Goal: Information Seeking & Learning: Learn about a topic

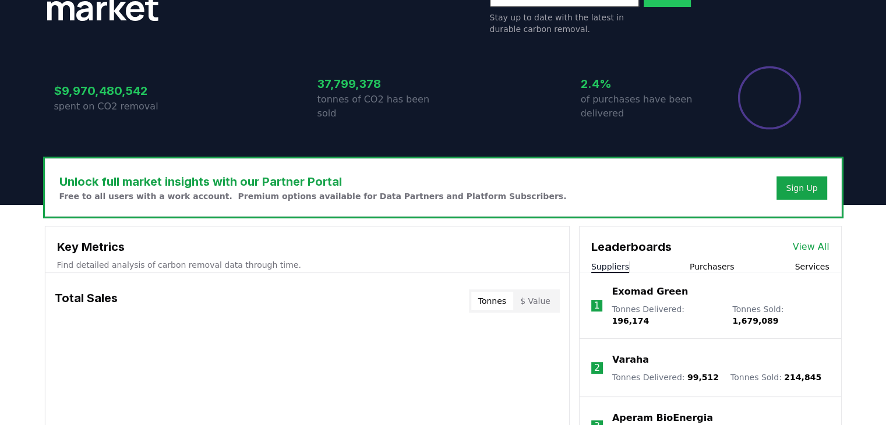
scroll to position [305, 0]
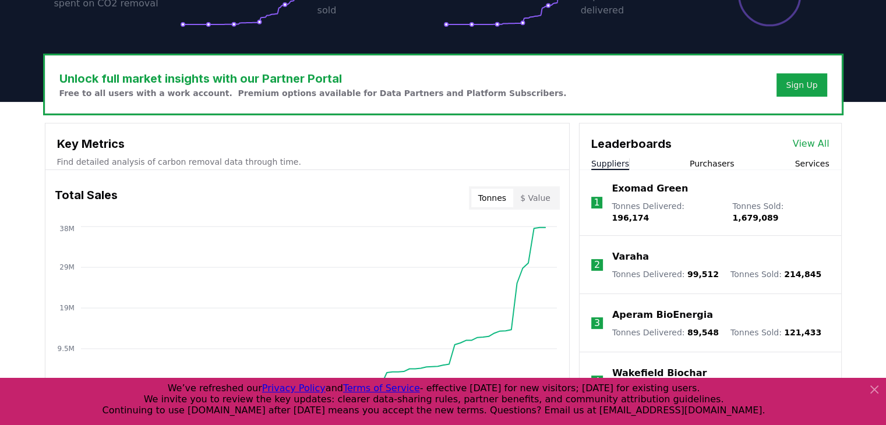
click at [816, 165] on button "Services" at bounding box center [812, 164] width 34 height 12
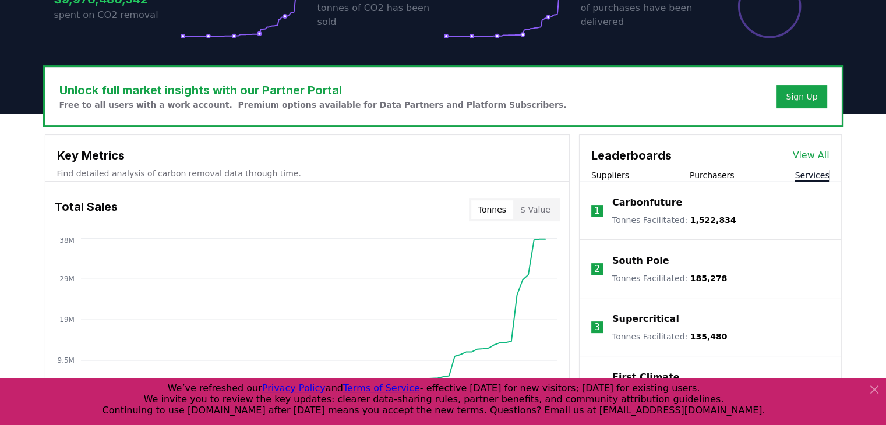
scroll to position [289, 0]
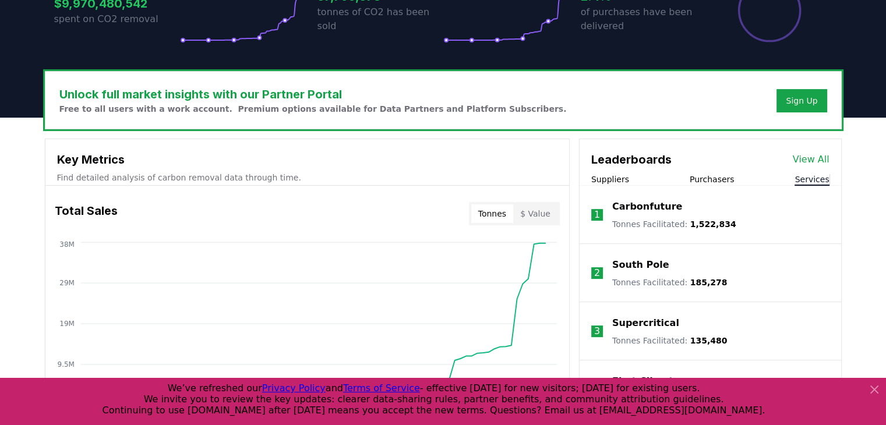
click at [815, 163] on link "View All" at bounding box center [811, 160] width 37 height 14
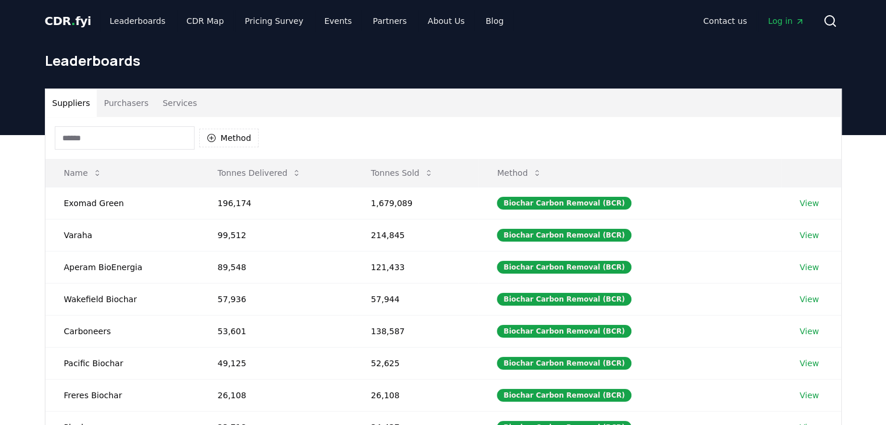
scroll to position [163, 0]
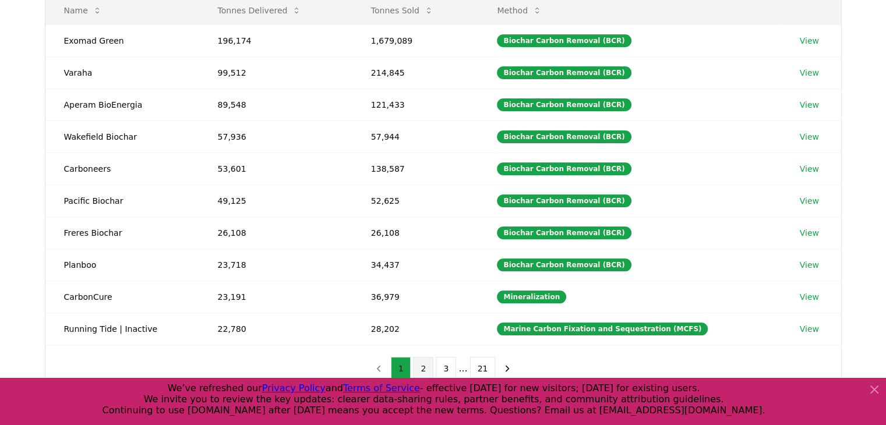
click at [424, 367] on button "2" at bounding box center [423, 368] width 20 height 23
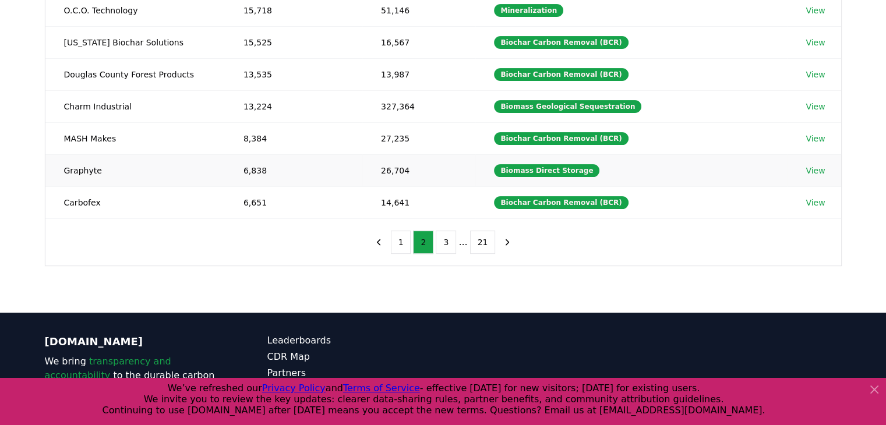
scroll to position [288, 0]
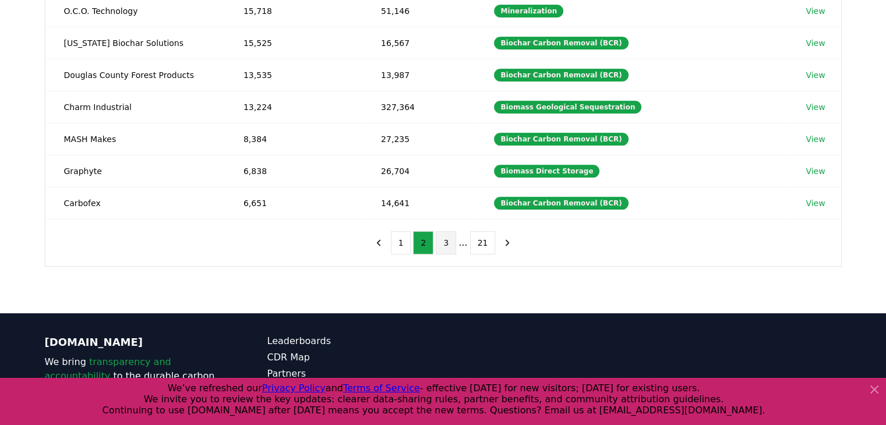
click at [447, 233] on button "3" at bounding box center [446, 242] width 20 height 23
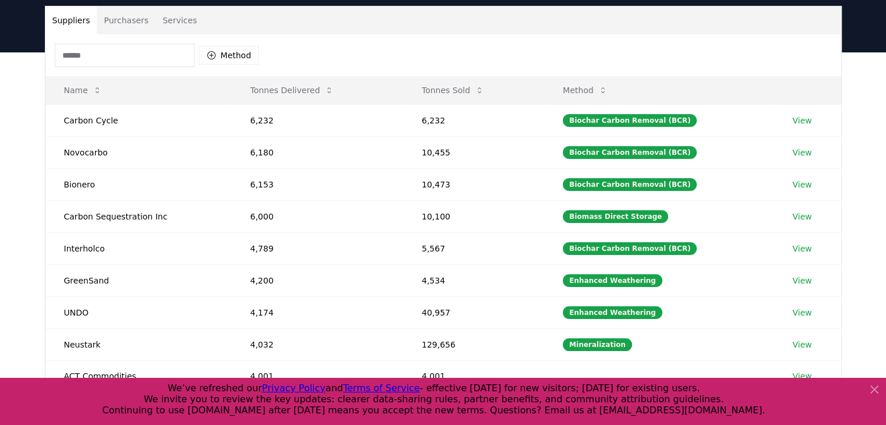
scroll to position [282, 0]
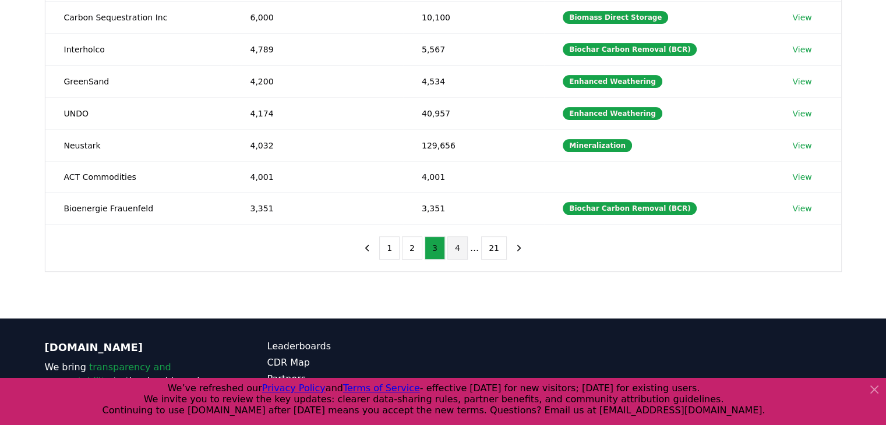
click at [457, 248] on button "4" at bounding box center [458, 248] width 20 height 23
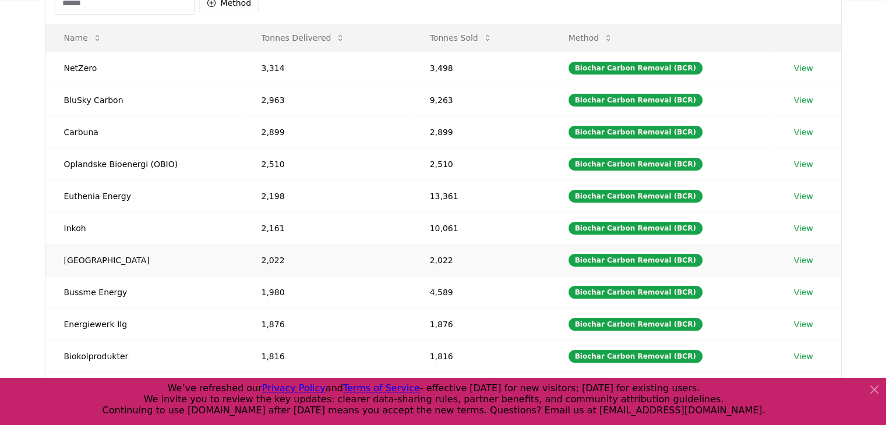
scroll to position [0, 0]
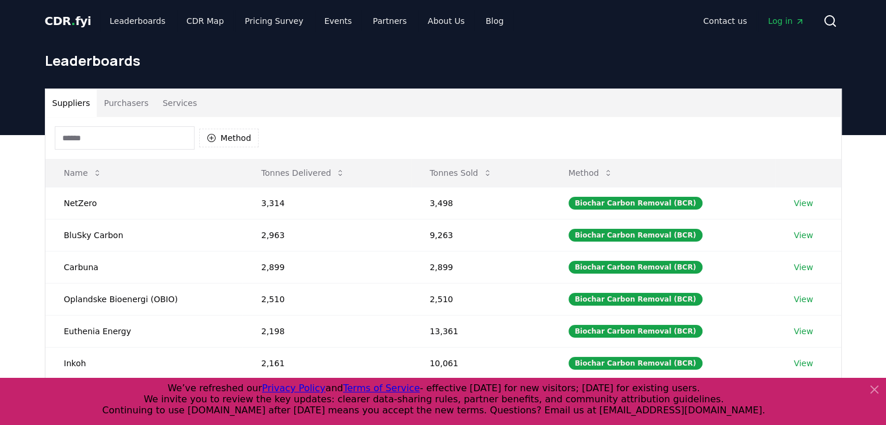
click at [152, 128] on input at bounding box center [125, 137] width 140 height 23
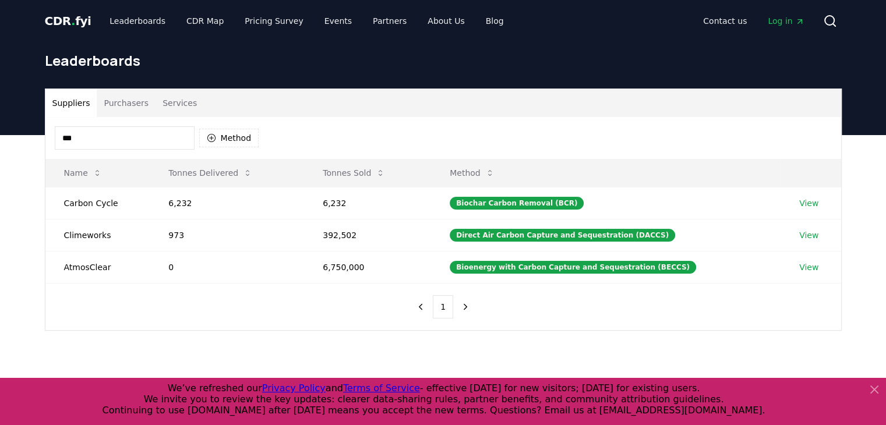
type input "****"
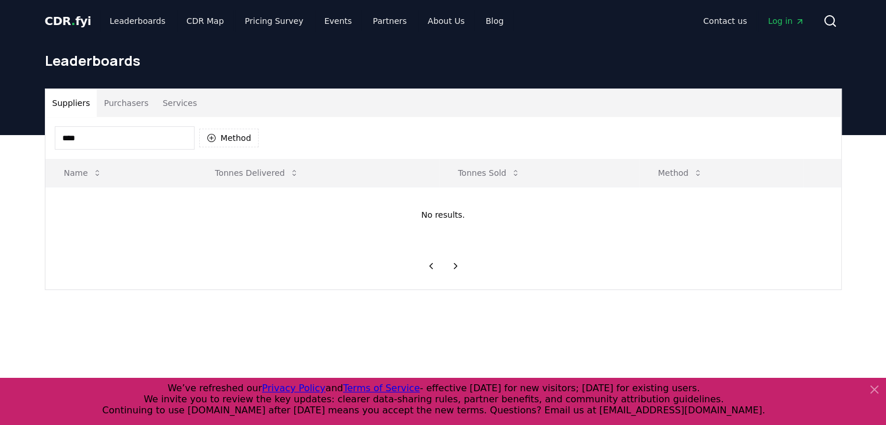
click at [168, 103] on button "Services" at bounding box center [180, 103] width 48 height 28
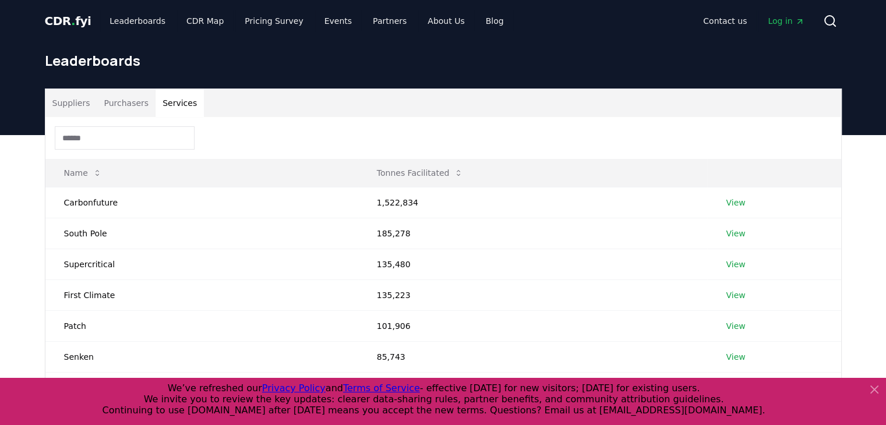
click at [122, 127] on input at bounding box center [125, 137] width 140 height 23
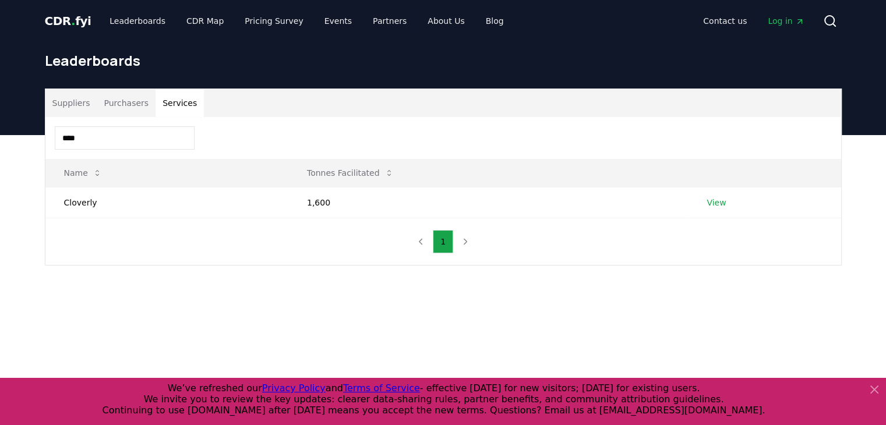
type input "****"
click at [184, 244] on div "**** Name Tonnes Facilitated Cloverly 1,600 View 1" at bounding box center [443, 191] width 796 height 148
